Goal: Navigation & Orientation: Find specific page/section

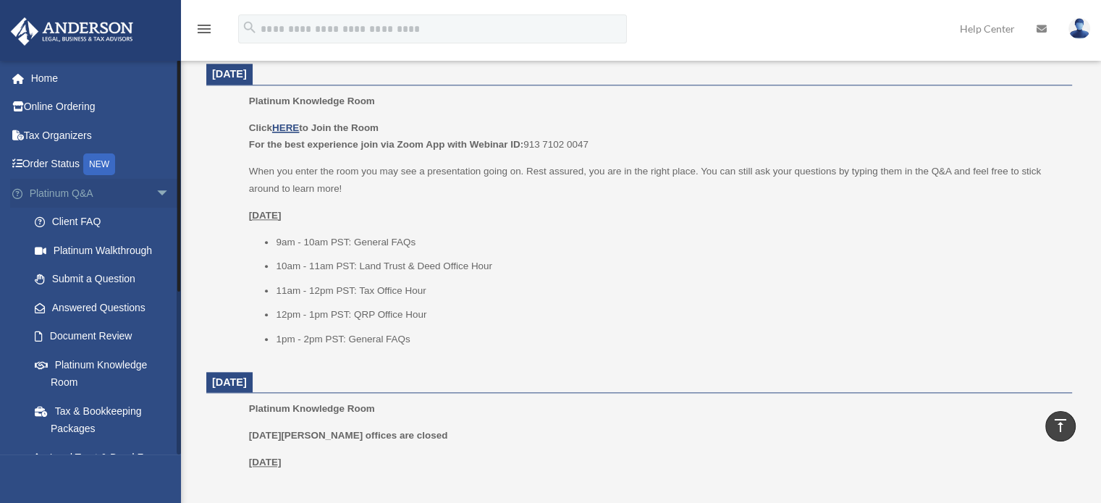
scroll to position [1519, 0]
click at [156, 194] on span "arrow_drop_down" at bounding box center [170, 194] width 29 height 30
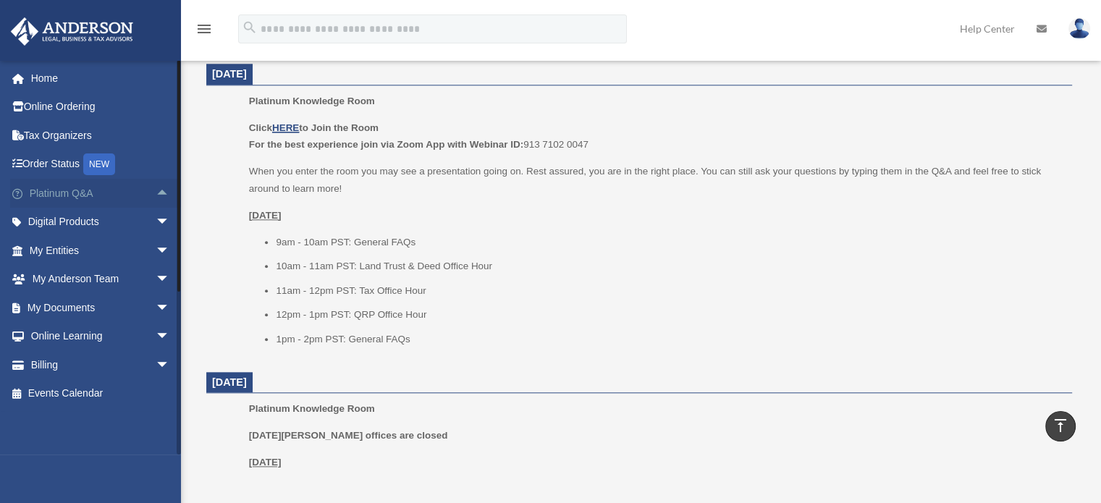
click at [156, 194] on span "arrow_drop_up" at bounding box center [170, 194] width 29 height 30
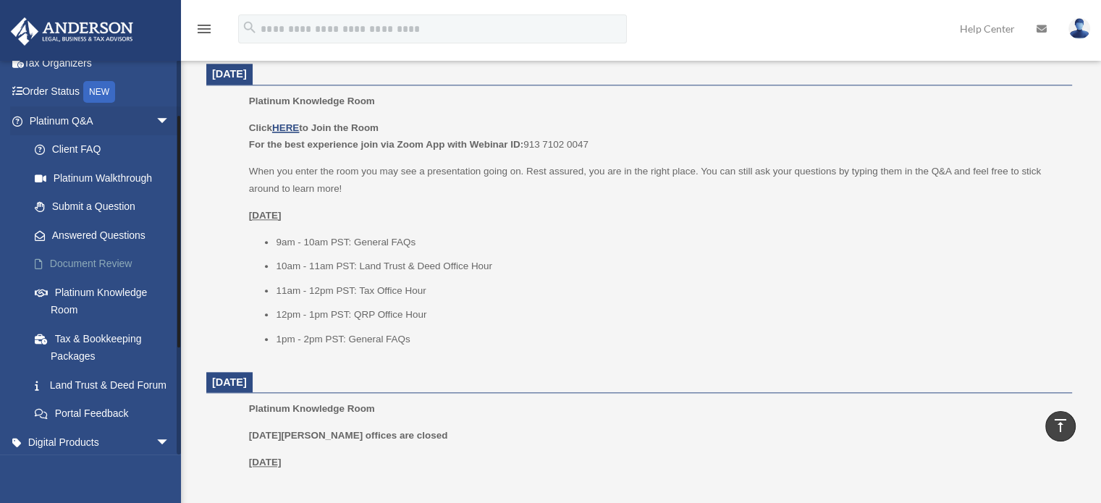
scroll to position [145, 0]
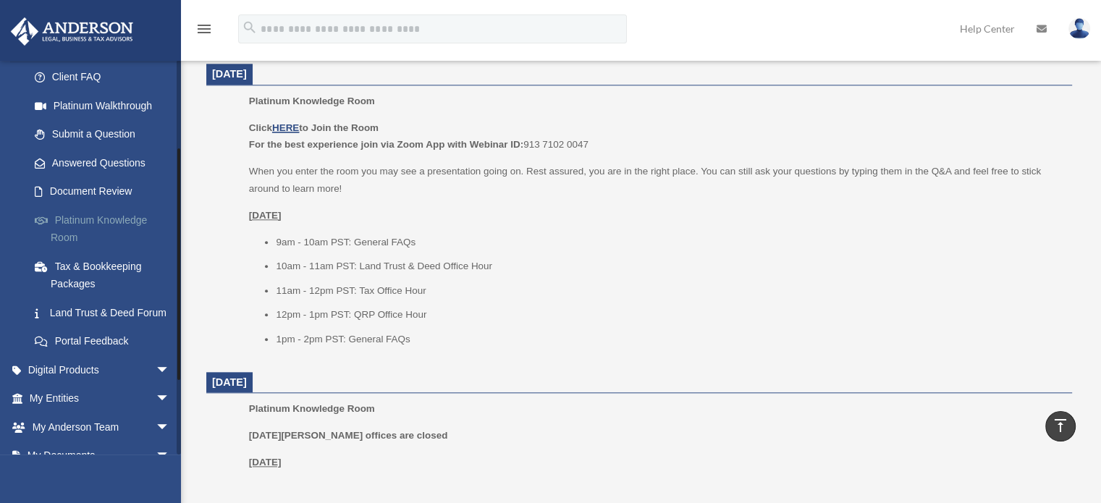
click at [124, 216] on link "Platinum Knowledge Room" at bounding box center [105, 229] width 171 height 46
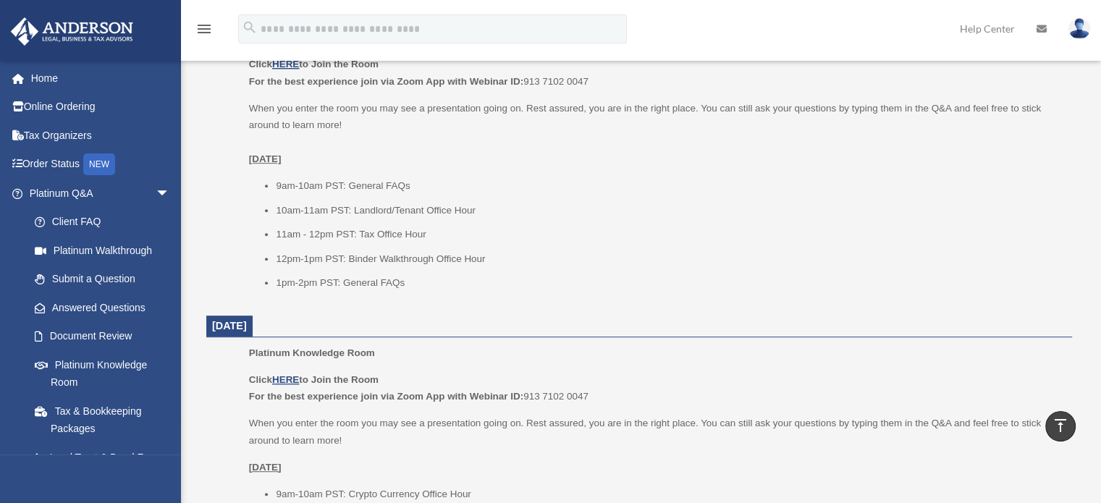
scroll to position [724, 0]
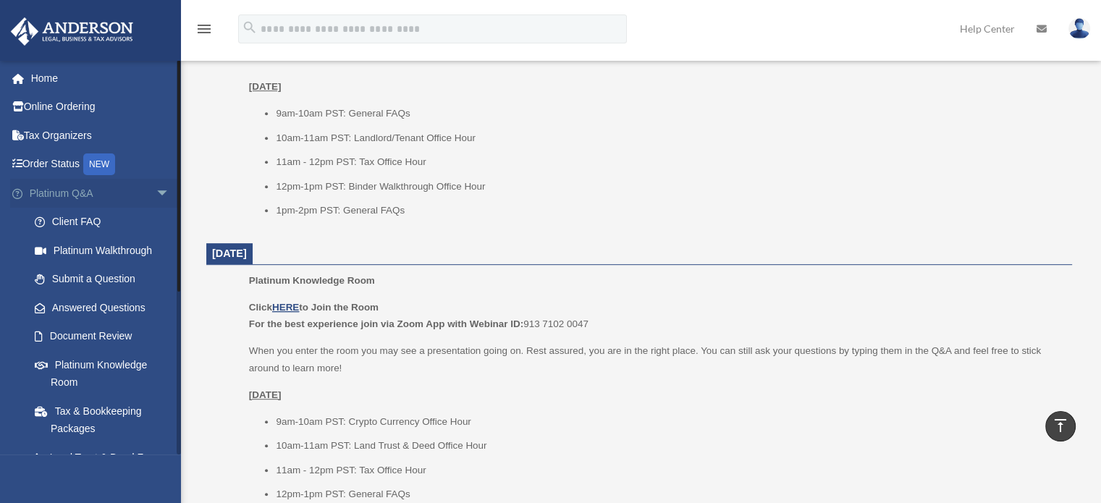
click at [156, 195] on span "arrow_drop_down" at bounding box center [170, 194] width 29 height 30
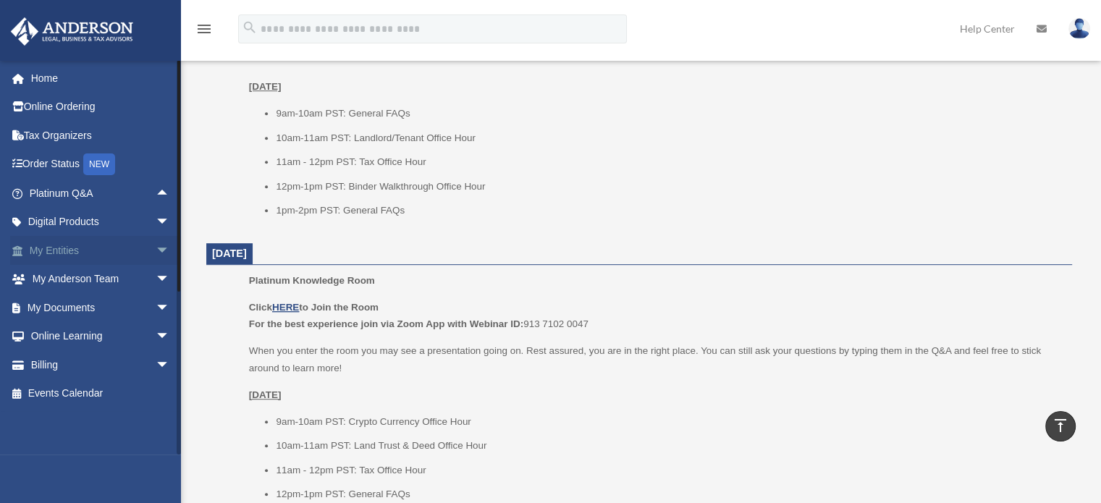
click at [156, 247] on span "arrow_drop_down" at bounding box center [170, 251] width 29 height 30
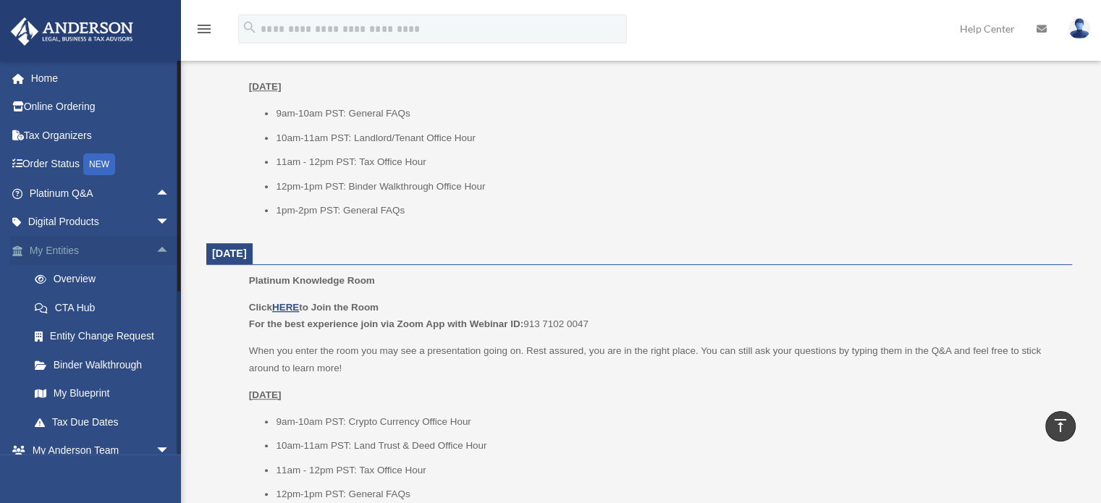
click at [156, 247] on span "arrow_drop_up" at bounding box center [170, 251] width 29 height 30
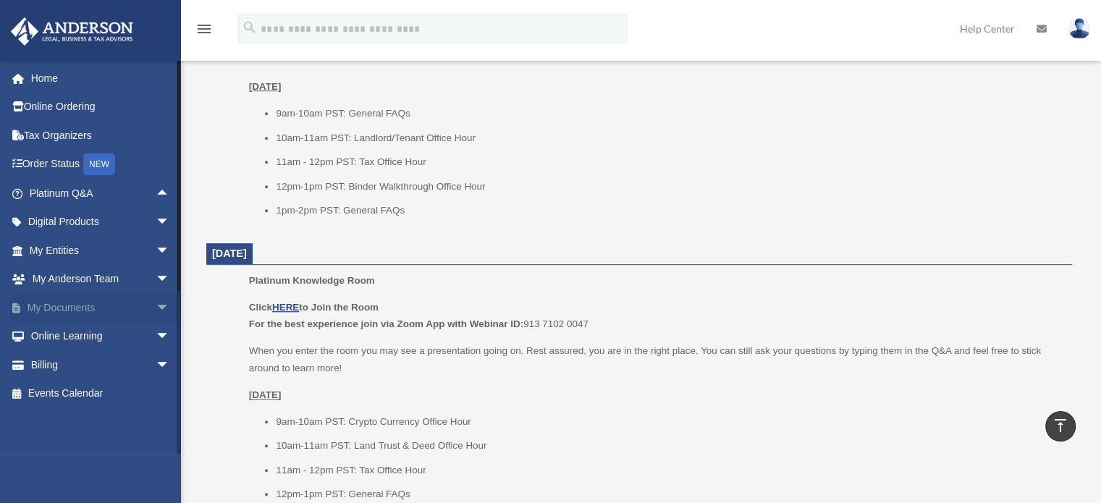
click at [156, 304] on span "arrow_drop_down" at bounding box center [170, 308] width 29 height 30
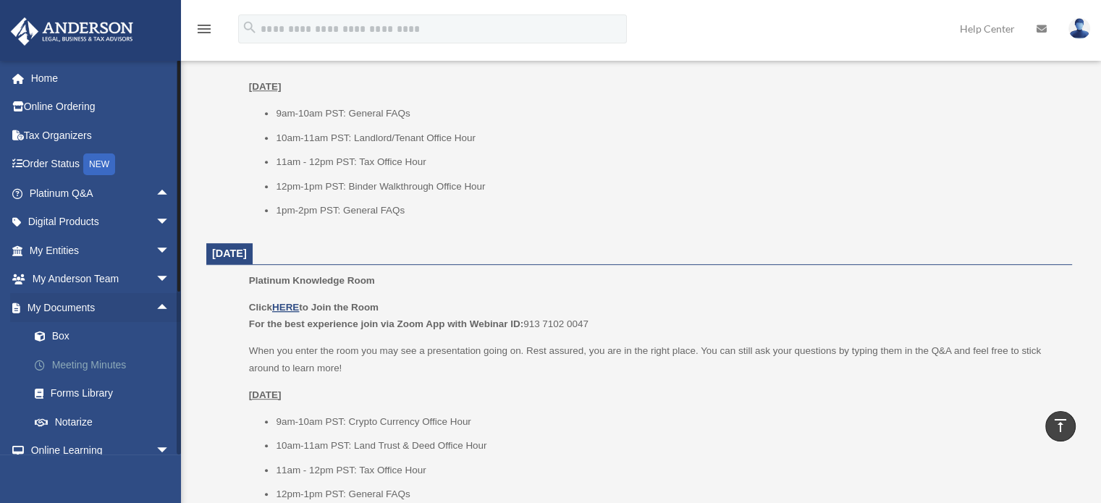
click at [87, 368] on link "Meeting Minutes" at bounding box center [105, 364] width 171 height 29
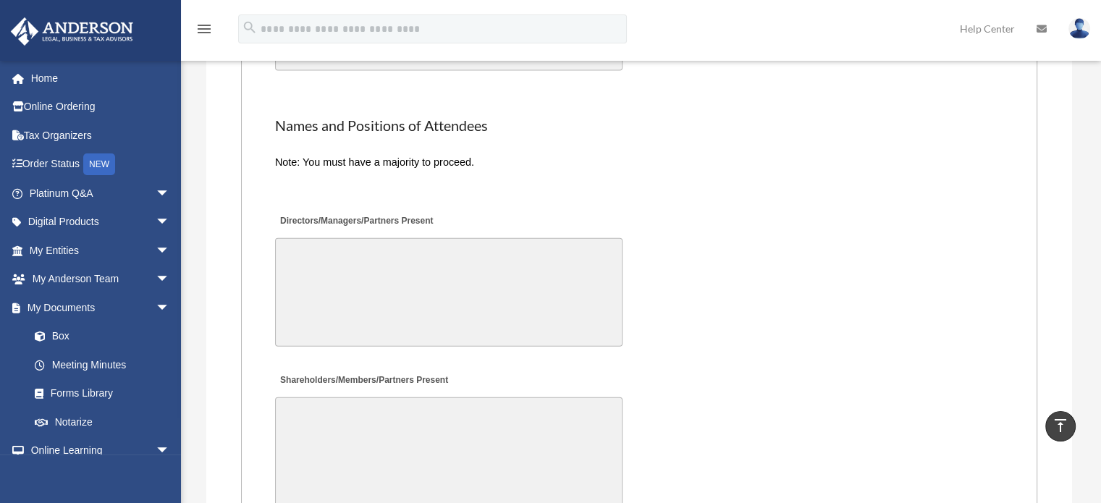
scroll to position [3329, 0]
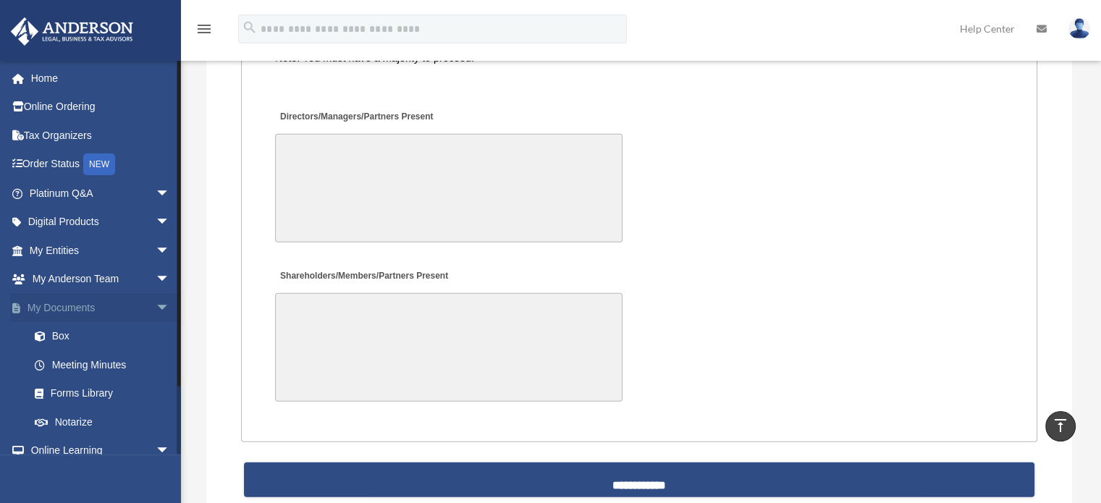
click at [158, 306] on span "arrow_drop_down" at bounding box center [170, 308] width 29 height 30
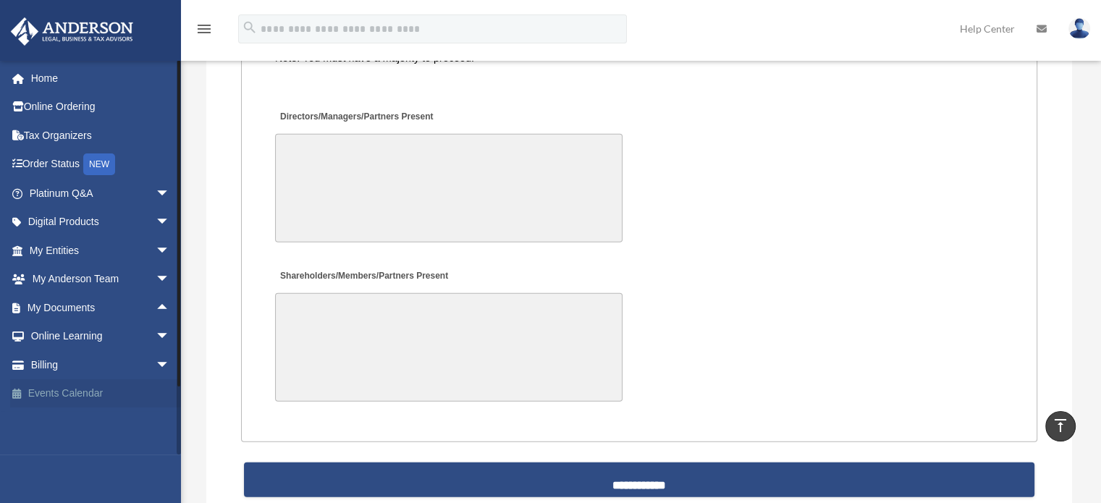
click at [86, 391] on link "Events Calendar" at bounding box center [101, 393] width 182 height 29
